Goal: Task Accomplishment & Management: Manage account settings

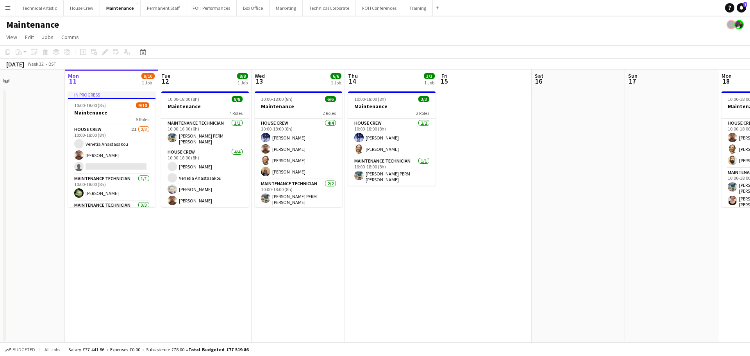
scroll to position [0, 214]
click at [692, 175] on app-calendar-viewport "Fri 8 5/5 1 Job Sat 9 Sun 10 Mon 11 9/10 1 Job Tue 12 8/8 1 Job Wed 13 6/6 1 Jo…" at bounding box center [375, 205] width 750 height 273
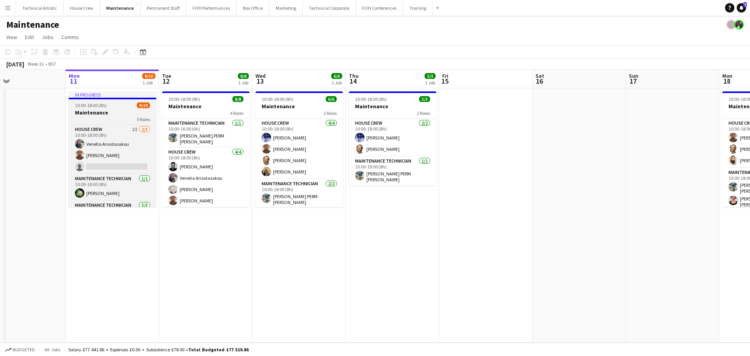
click at [93, 103] on span "10:00-18:00 (8h)" at bounding box center [91, 105] width 32 height 6
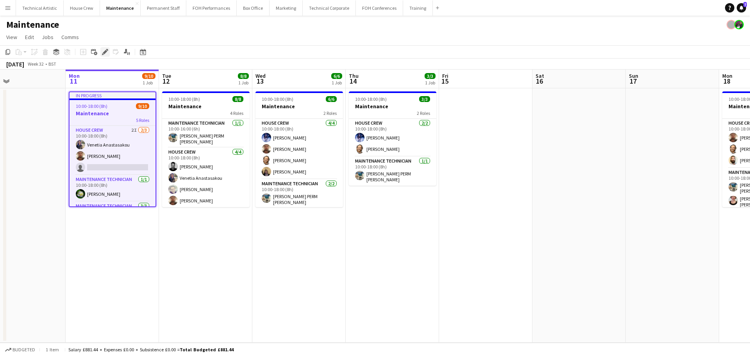
click at [108, 52] on div "Edit" at bounding box center [104, 51] width 9 height 9
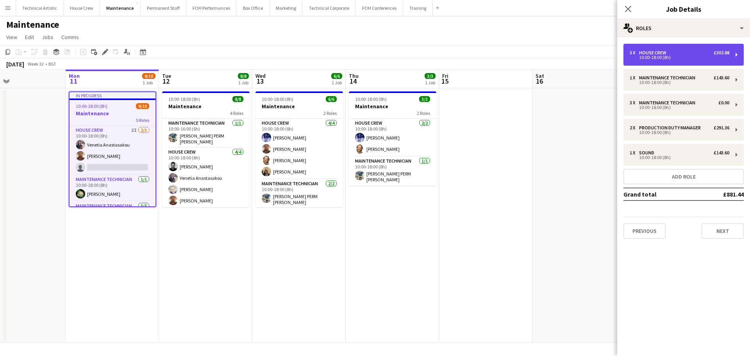
click at [673, 56] on div "10:00-18:00 (8h)" at bounding box center [679, 57] width 100 height 4
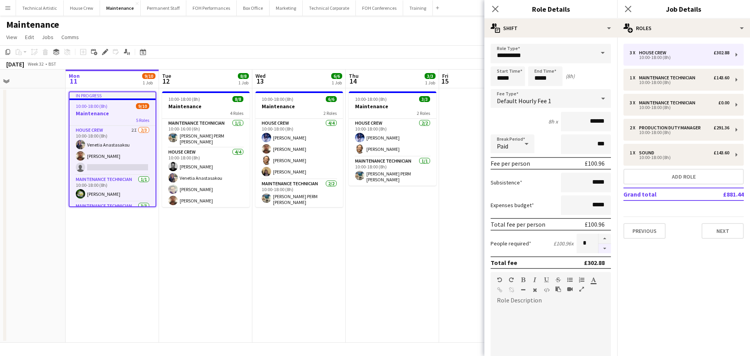
click at [600, 251] on button "button" at bounding box center [604, 249] width 12 height 10
type input "*"
click at [322, 30] on div "Maintenance" at bounding box center [375, 23] width 750 height 15
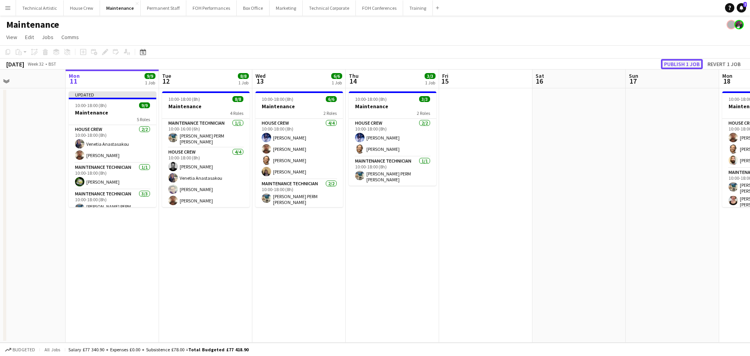
click at [689, 62] on button "Publish 1 job" at bounding box center [682, 64] width 42 height 10
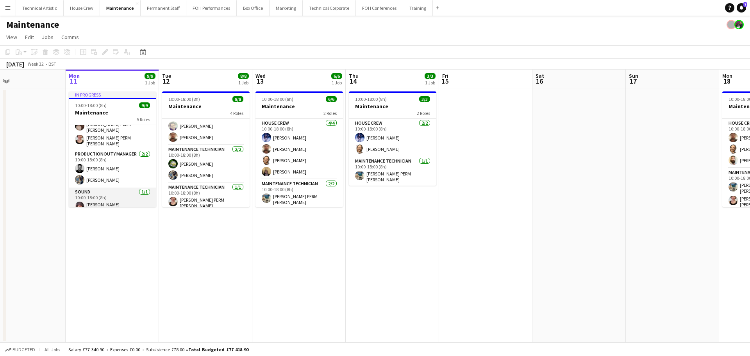
scroll to position [0, 0]
